Goal: Contribute content

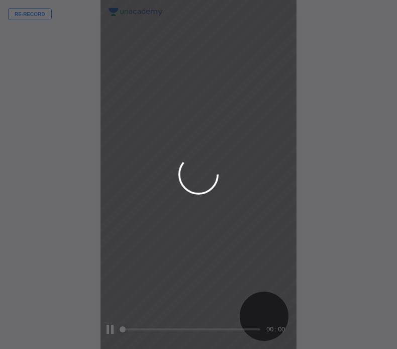
scroll to position [349, 236]
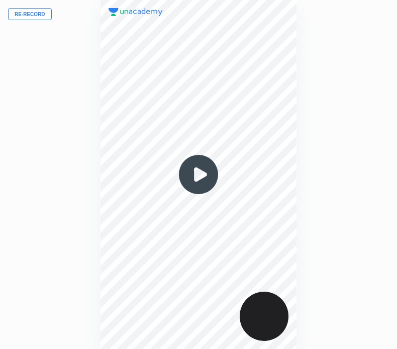
click at [41, 14] on button "Re-record" at bounding box center [30, 14] width 44 height 12
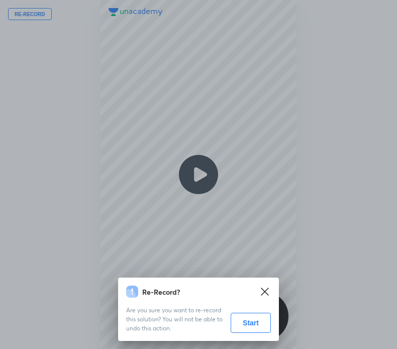
click at [251, 322] on button "Start" at bounding box center [251, 323] width 40 height 20
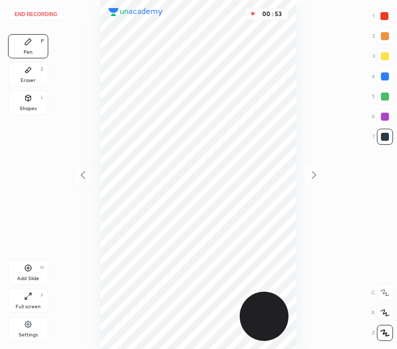
drag, startPoint x: 385, startPoint y: 75, endPoint x: 306, endPoint y: 106, distance: 84.9
click at [385, 74] on div at bounding box center [385, 76] width 8 height 8
drag, startPoint x: 27, startPoint y: 264, endPoint x: 46, endPoint y: 241, distance: 29.7
click at [28, 264] on icon at bounding box center [28, 268] width 8 height 8
click at [83, 178] on icon at bounding box center [82, 175] width 5 height 8
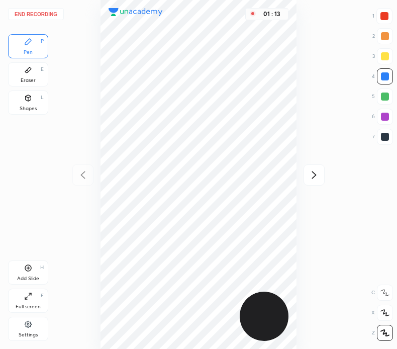
drag, startPoint x: 387, startPoint y: 11, endPoint x: 303, endPoint y: 27, distance: 84.9
click at [386, 11] on div at bounding box center [385, 16] width 16 height 16
click at [26, 16] on button "End recording" at bounding box center [36, 14] width 56 height 12
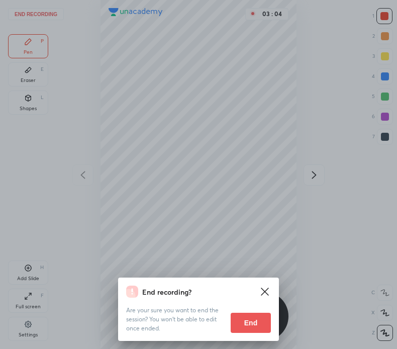
click at [248, 323] on button "End" at bounding box center [251, 323] width 40 height 20
